Goal: Find specific page/section: Find specific page/section

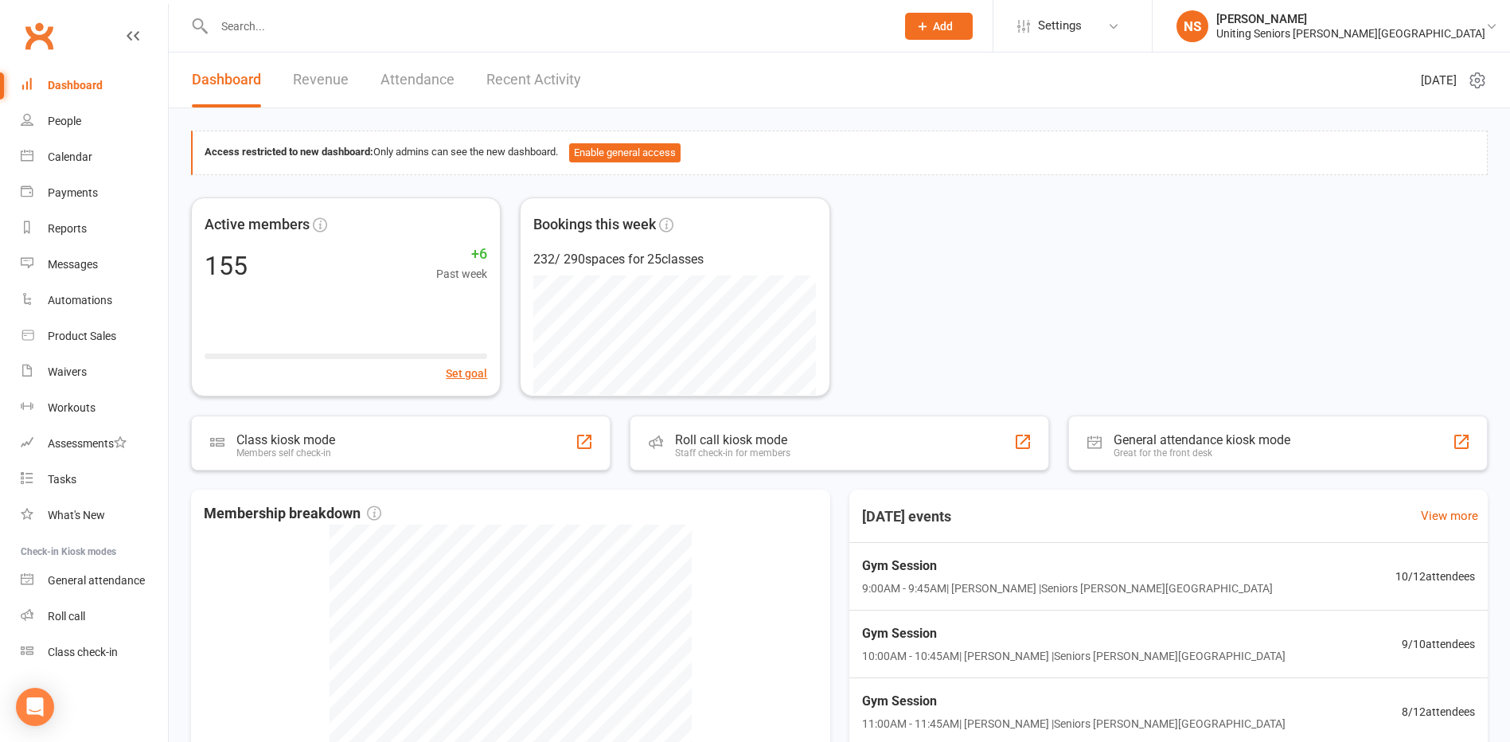
click at [283, 28] on input "text" at bounding box center [546, 26] width 675 height 22
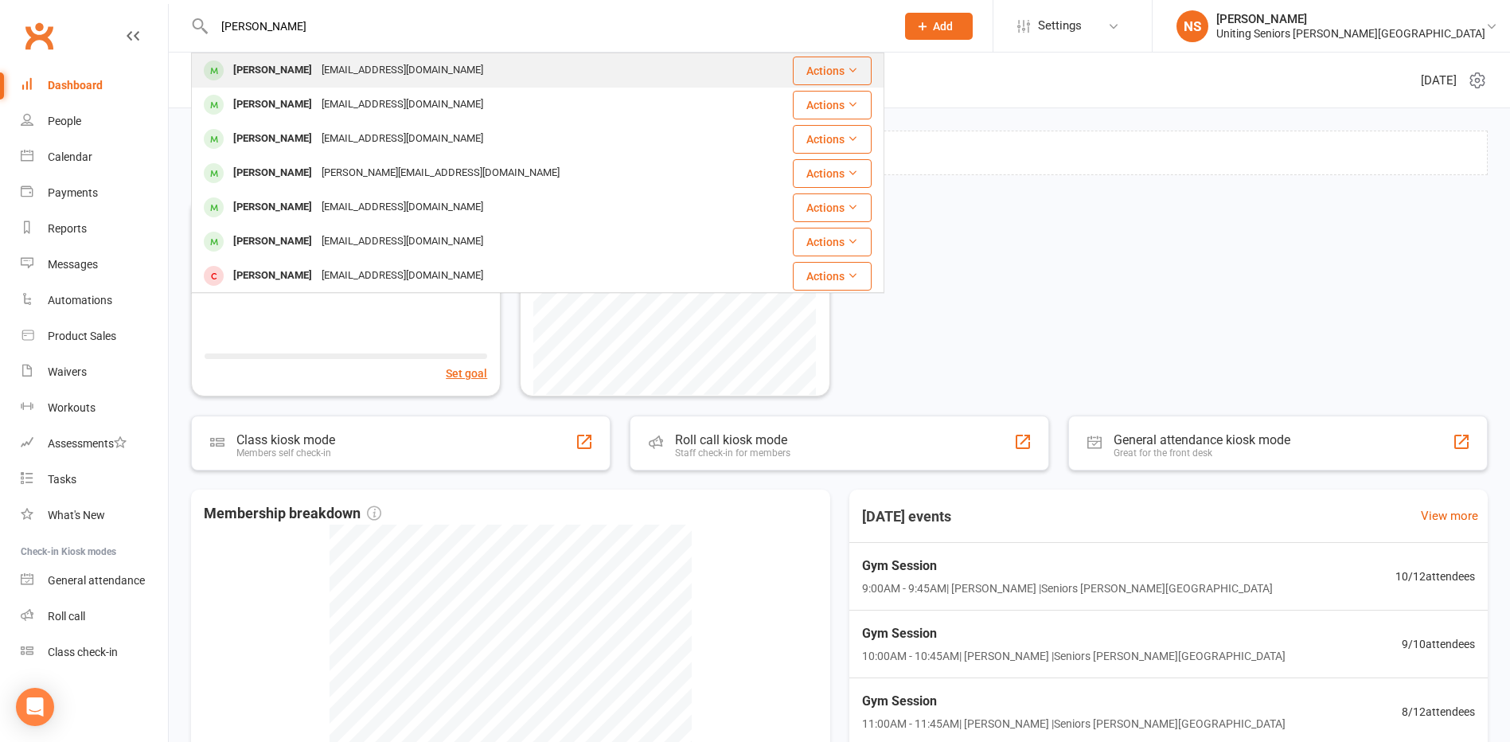
type input "[PERSON_NAME]"
click at [282, 80] on div "[PERSON_NAME]" at bounding box center [272, 70] width 88 height 23
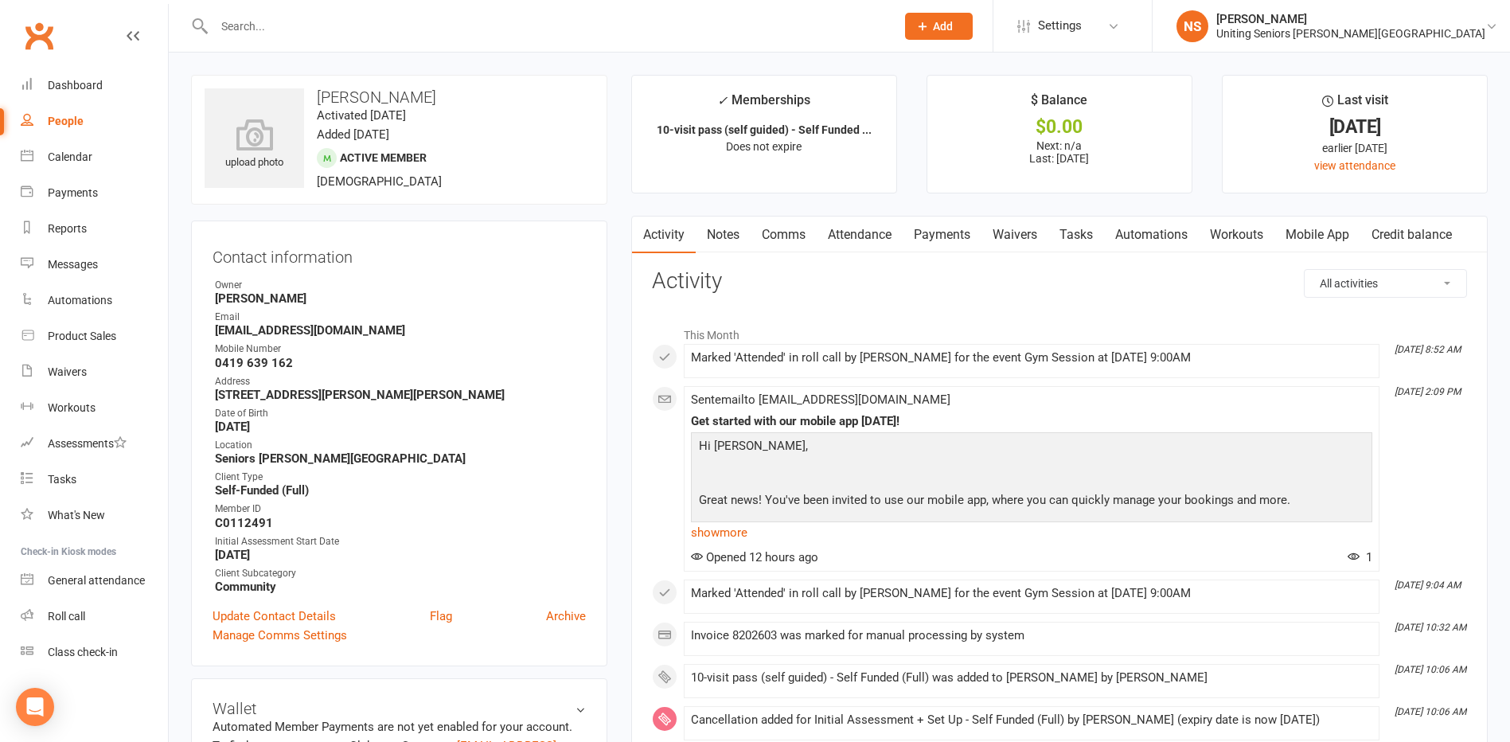
click at [1318, 239] on link "Mobile App" at bounding box center [1317, 234] width 86 height 37
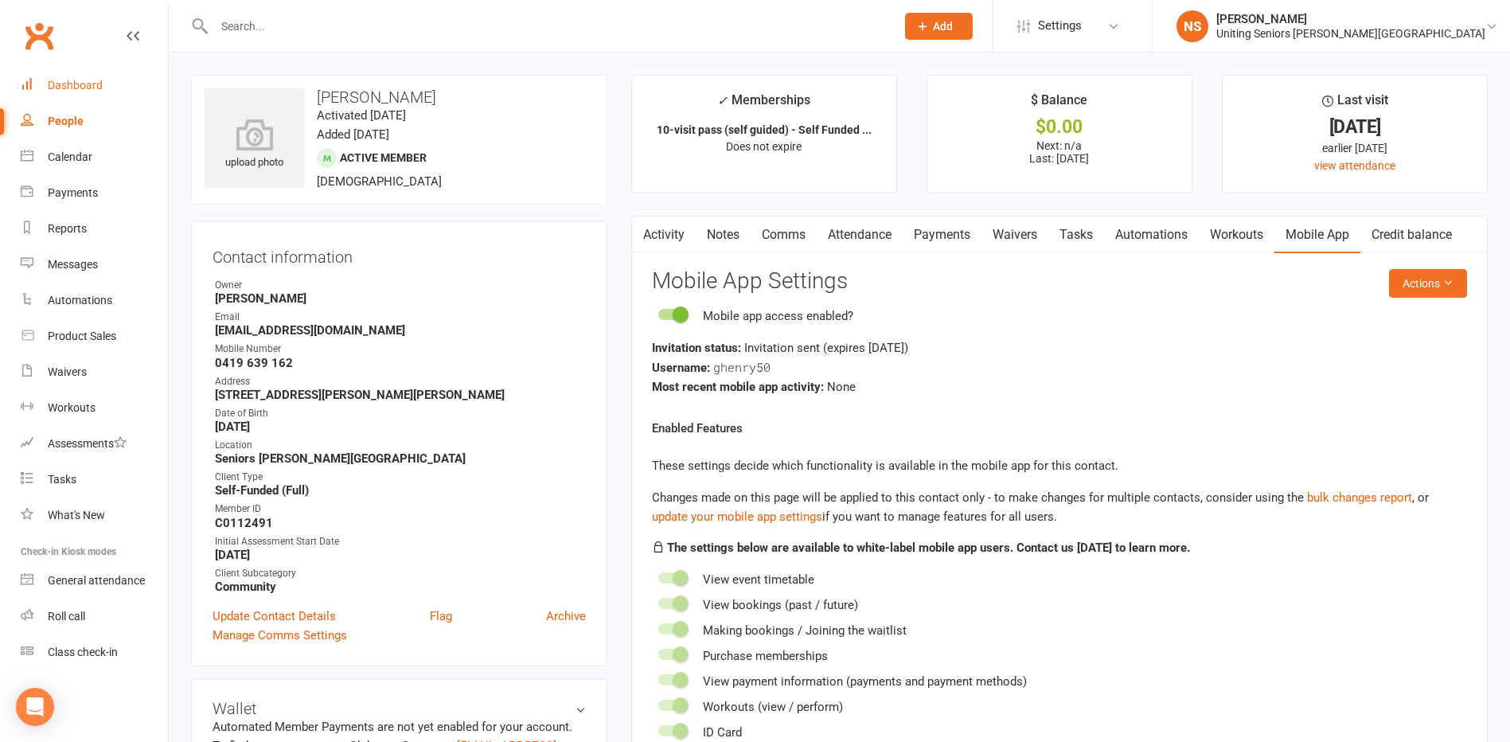
click at [74, 84] on div "Dashboard" at bounding box center [75, 85] width 55 height 13
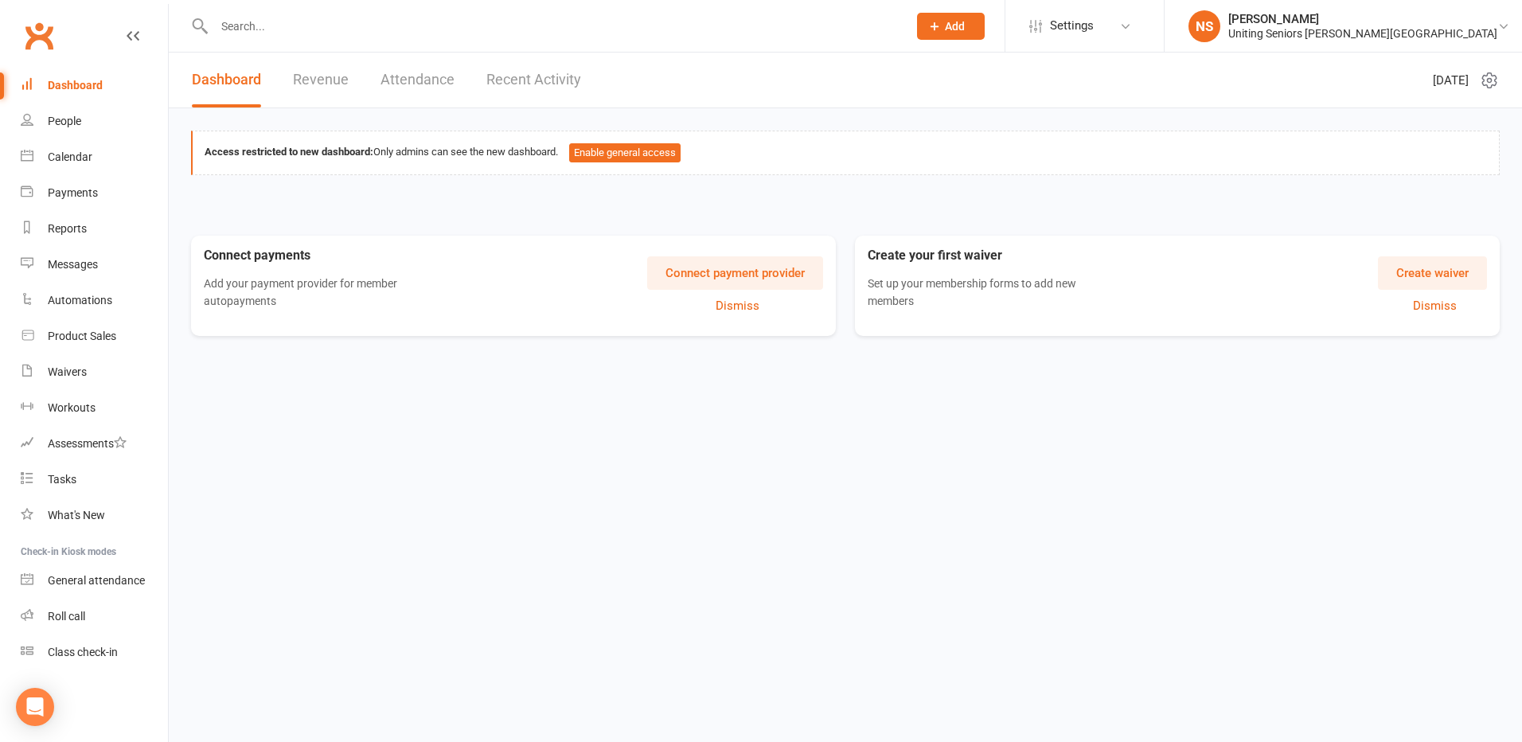
click at [227, 29] on input "text" at bounding box center [552, 26] width 687 height 22
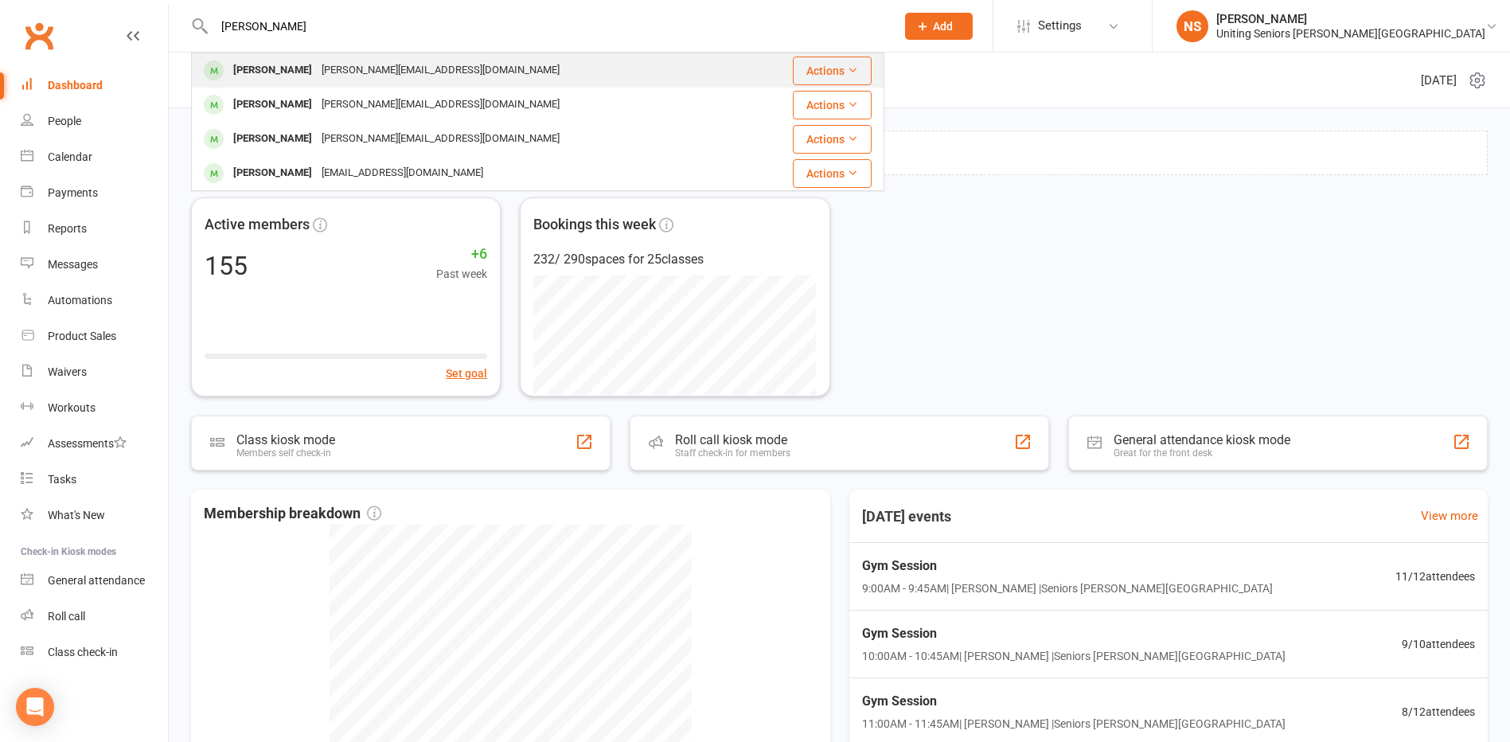
type input "[PERSON_NAME]"
click at [294, 66] on div "[PERSON_NAME]" at bounding box center [272, 70] width 88 height 23
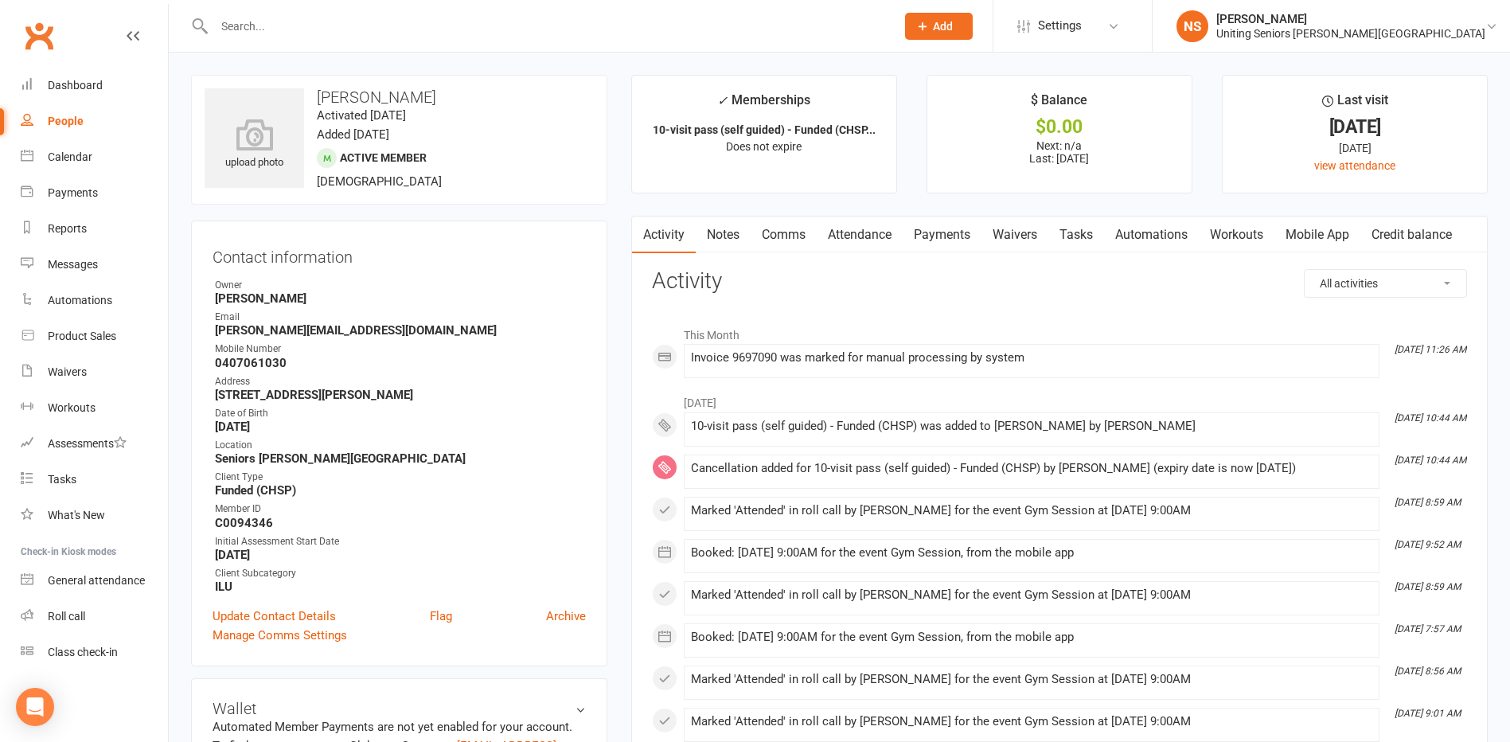
click at [1307, 239] on link "Mobile App" at bounding box center [1317, 234] width 86 height 37
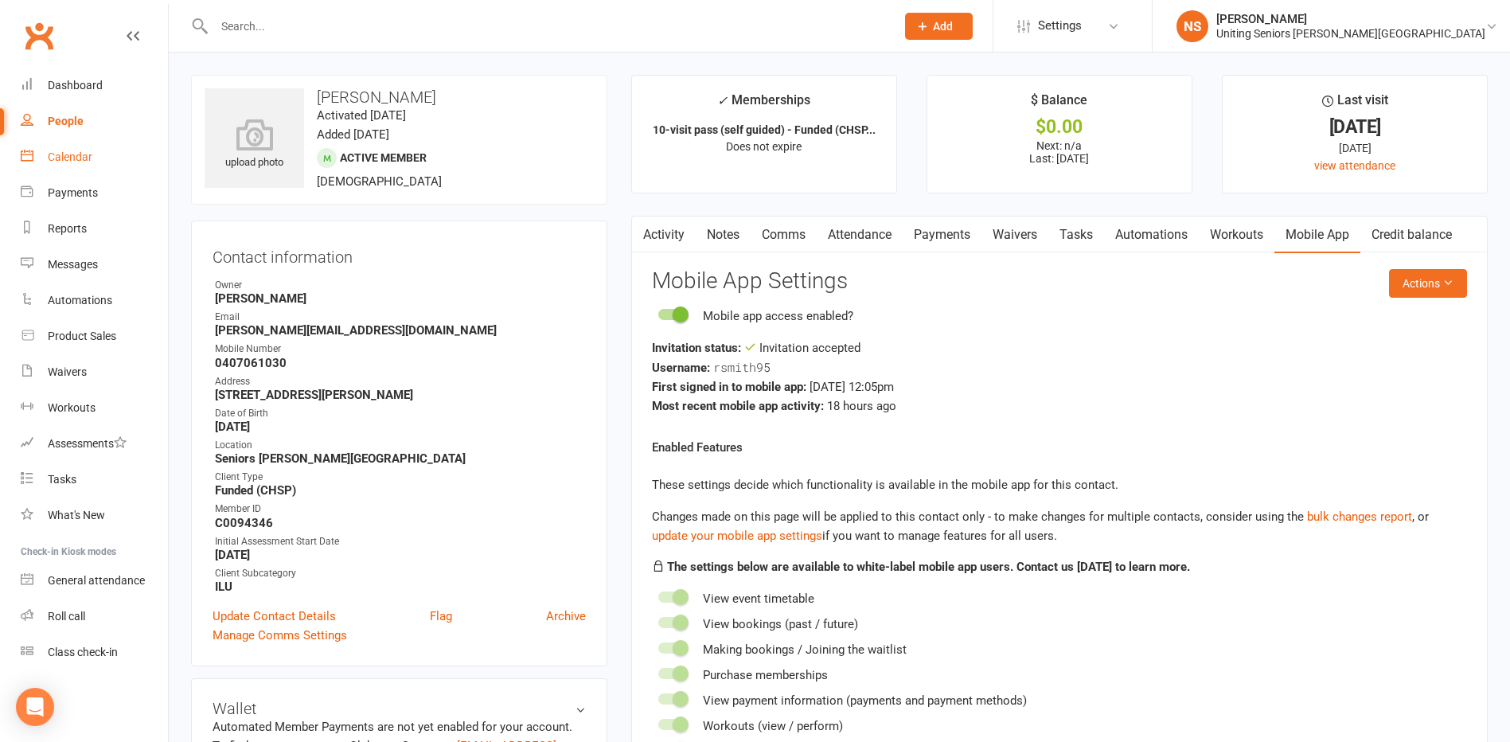
click at [68, 147] on link "Calendar" at bounding box center [94, 157] width 147 height 36
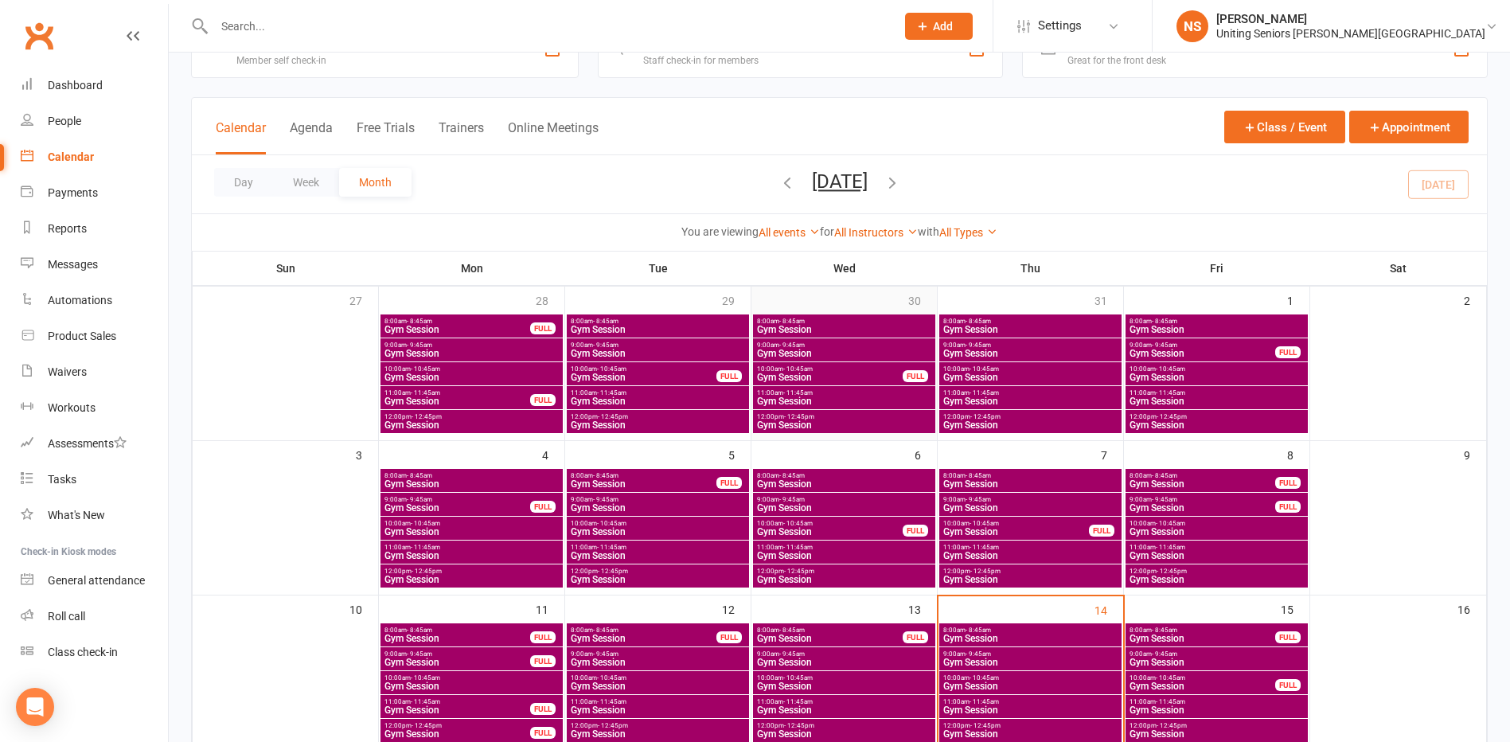
scroll to position [80, 0]
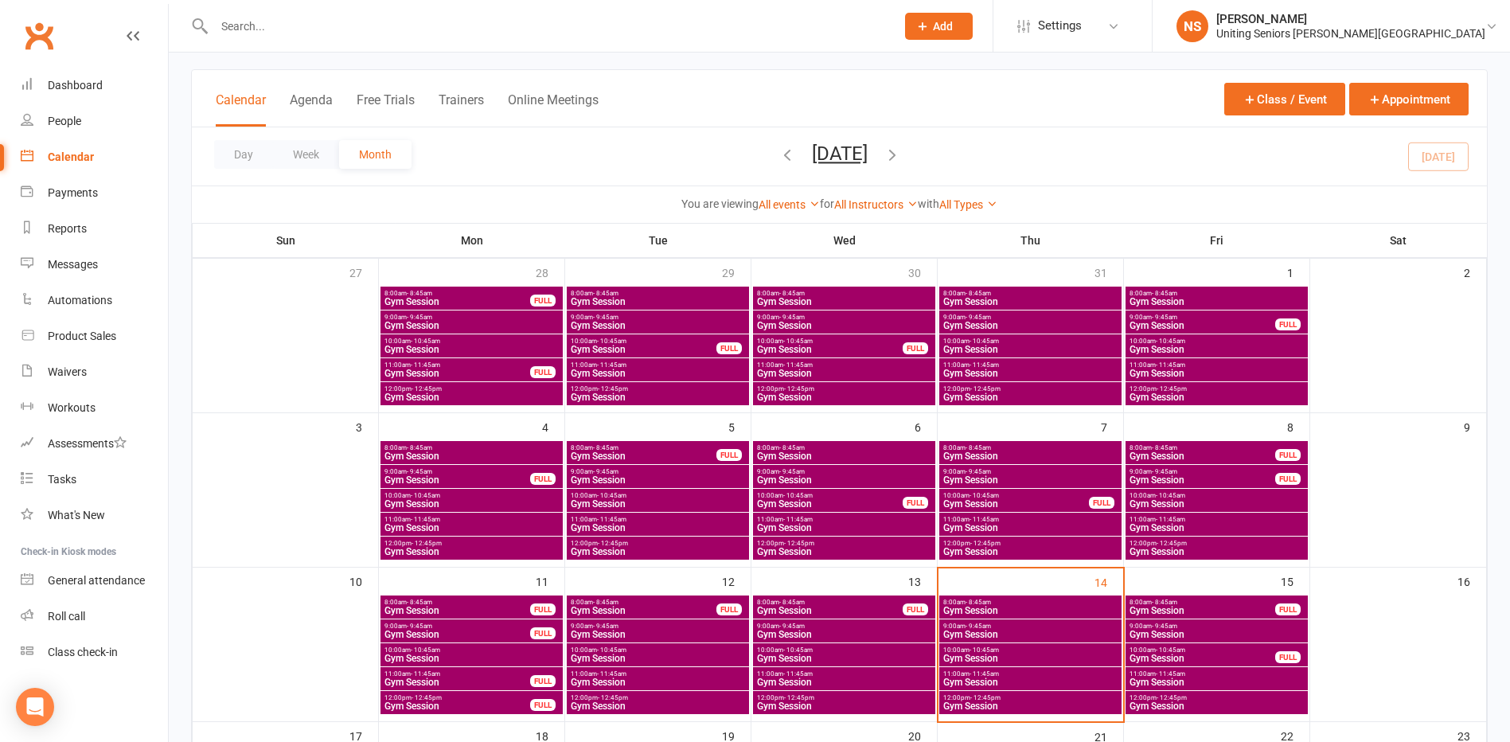
click at [961, 631] on span "Gym Session" at bounding box center [1030, 635] width 176 height 10
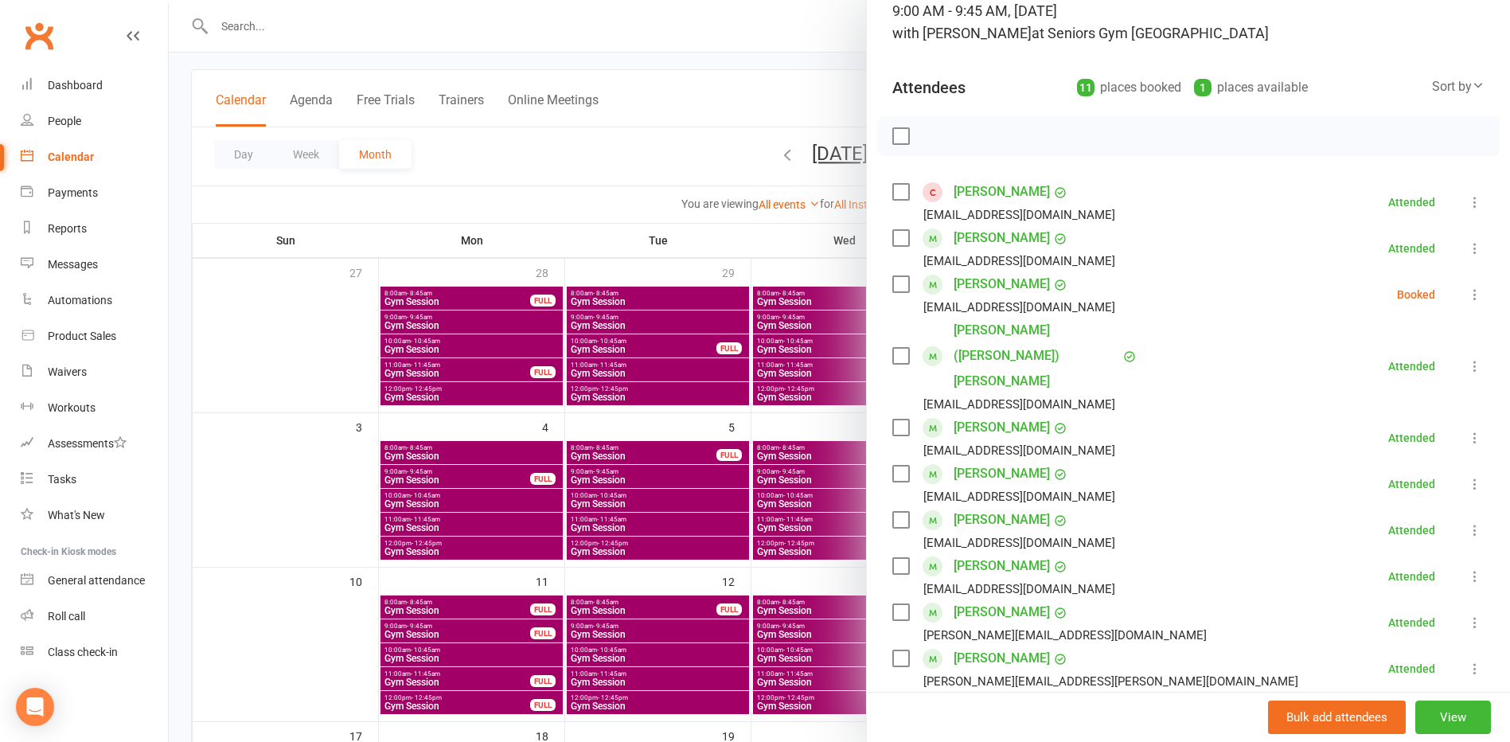
scroll to position [159, 0]
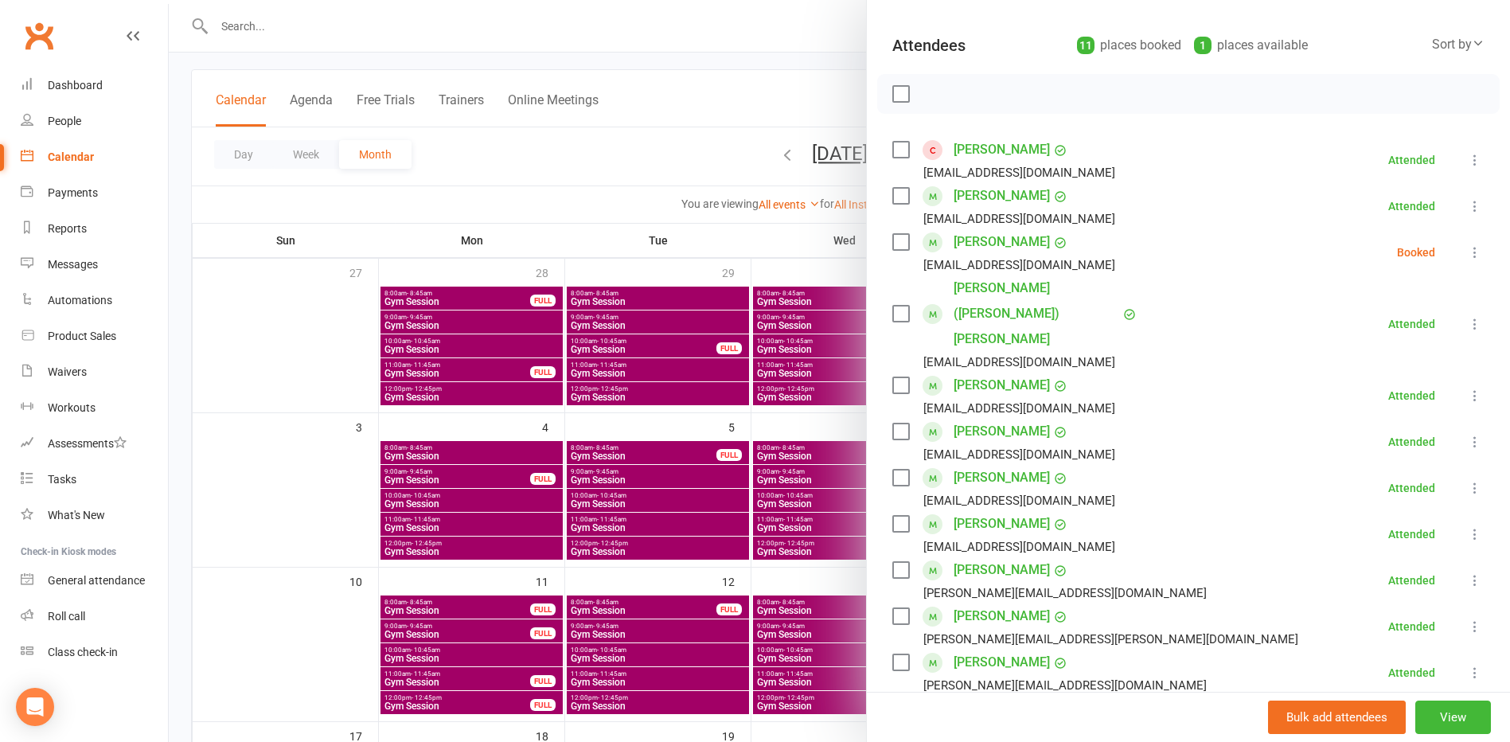
click at [302, 497] on div at bounding box center [839, 371] width 1341 height 742
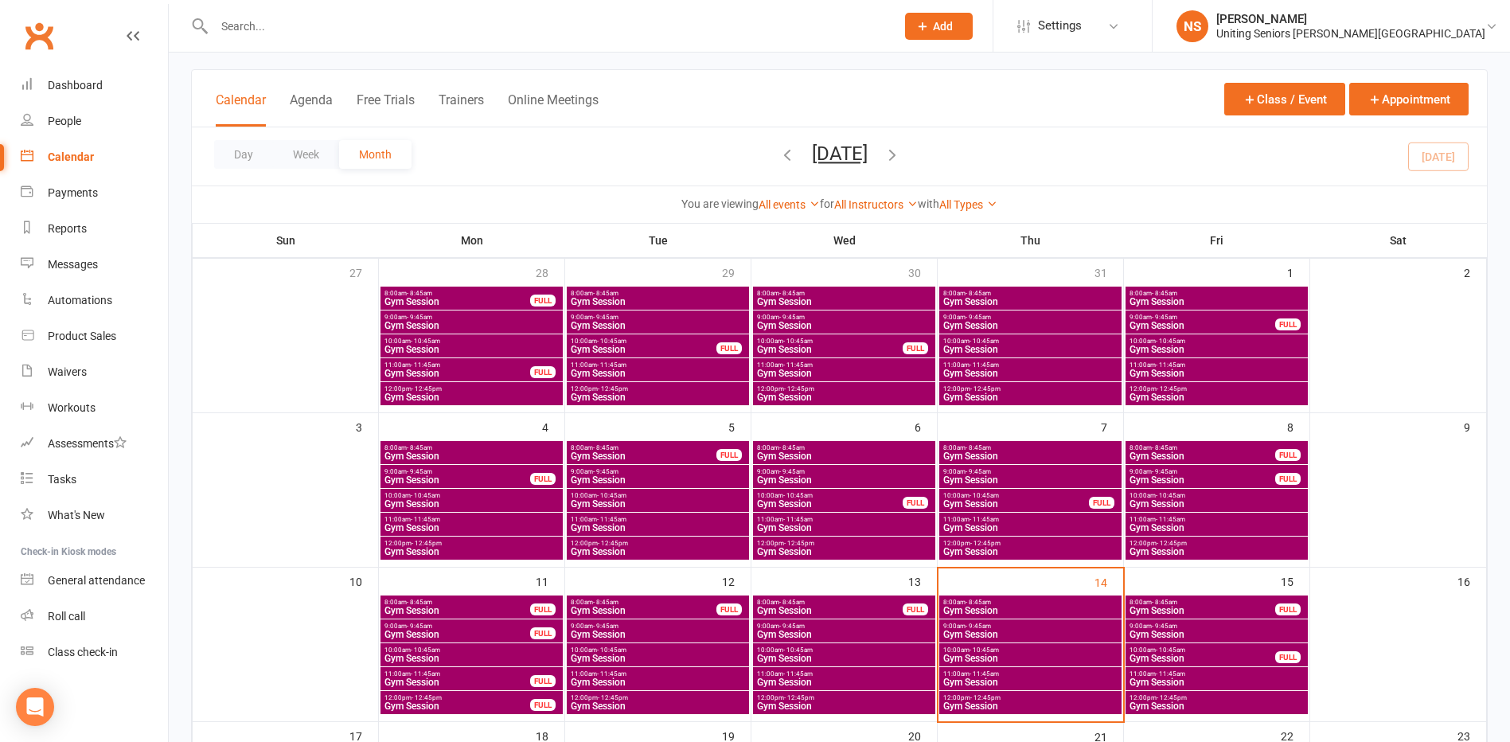
click at [969, 657] on span "Gym Session" at bounding box center [1030, 658] width 176 height 10
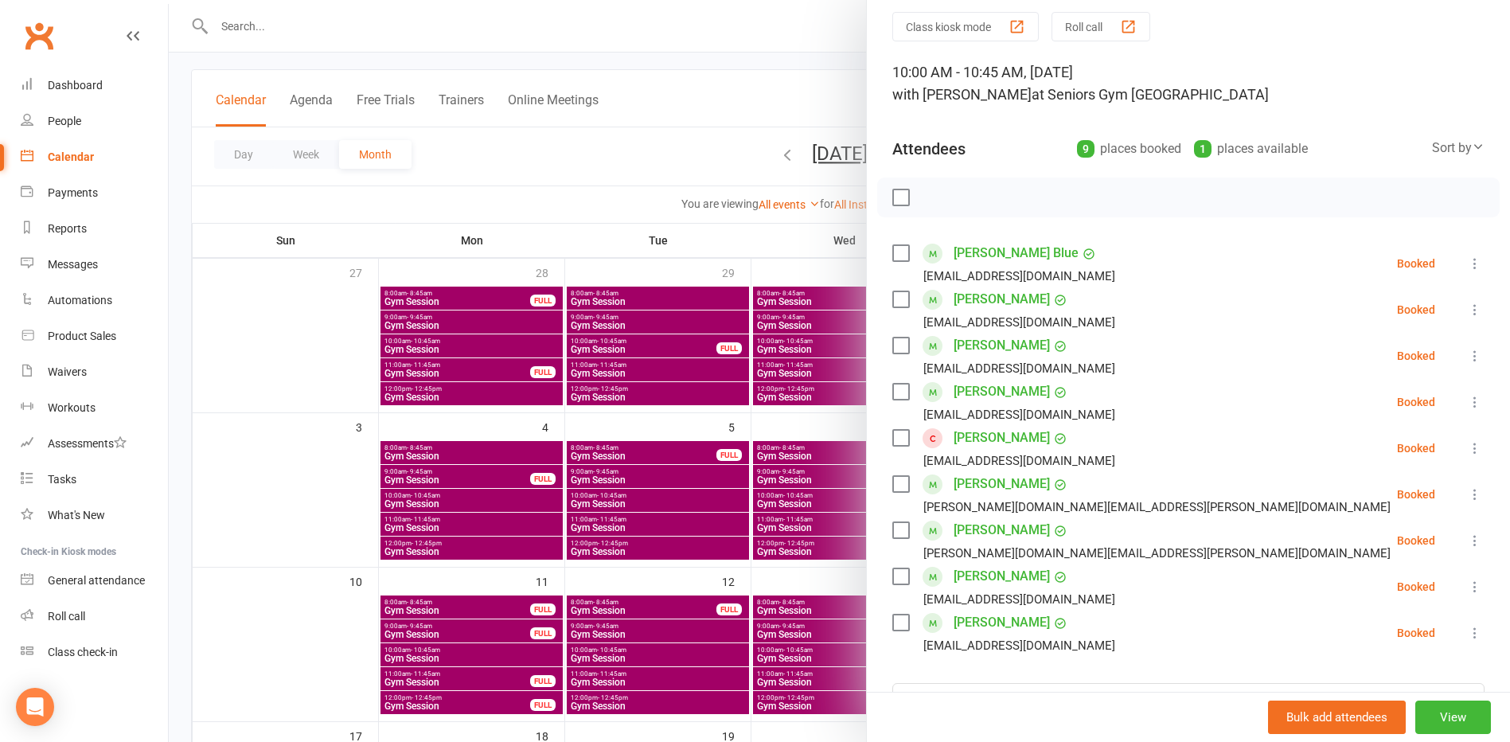
scroll to position [80, 0]
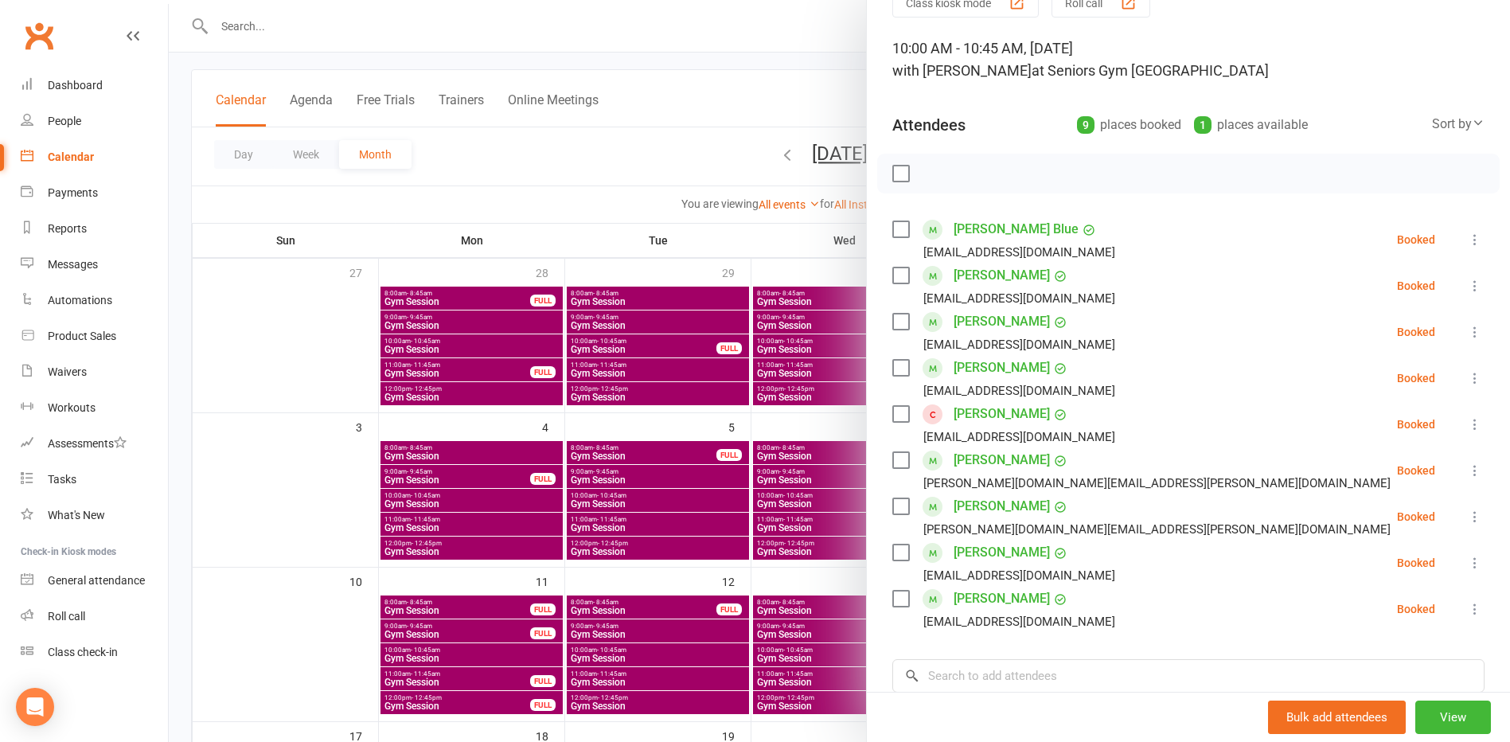
click at [321, 435] on div at bounding box center [839, 371] width 1341 height 742
